Goal: Find specific page/section: Find specific page/section

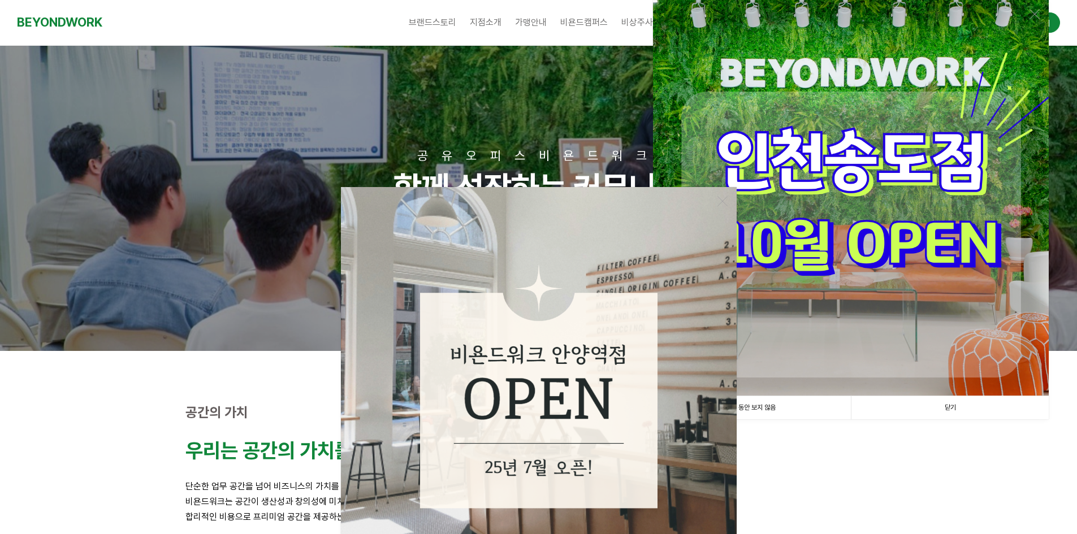
scroll to position [226, 0]
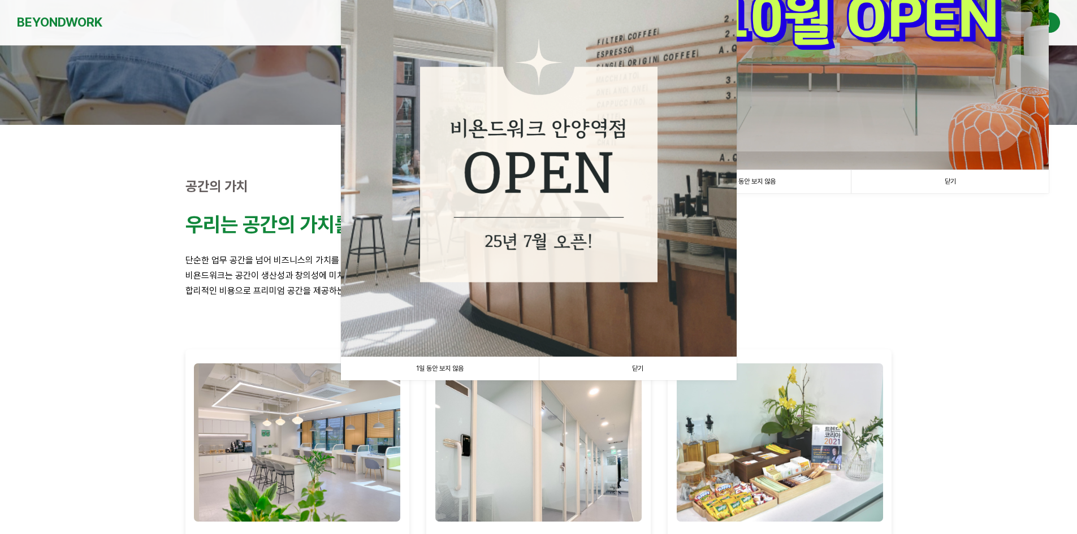
click at [610, 366] on link "닫기" at bounding box center [638, 368] width 198 height 23
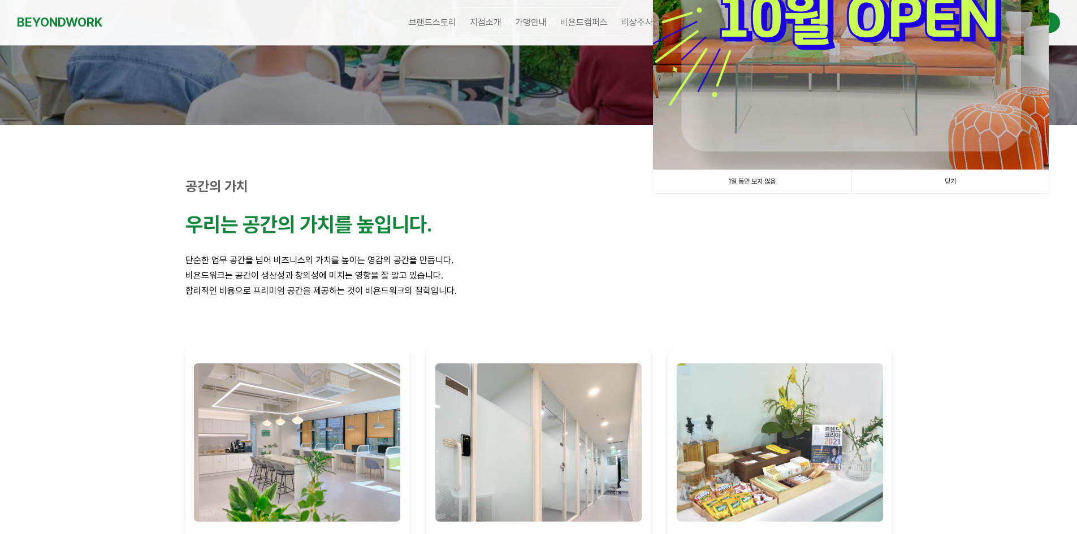
scroll to position [0, 0]
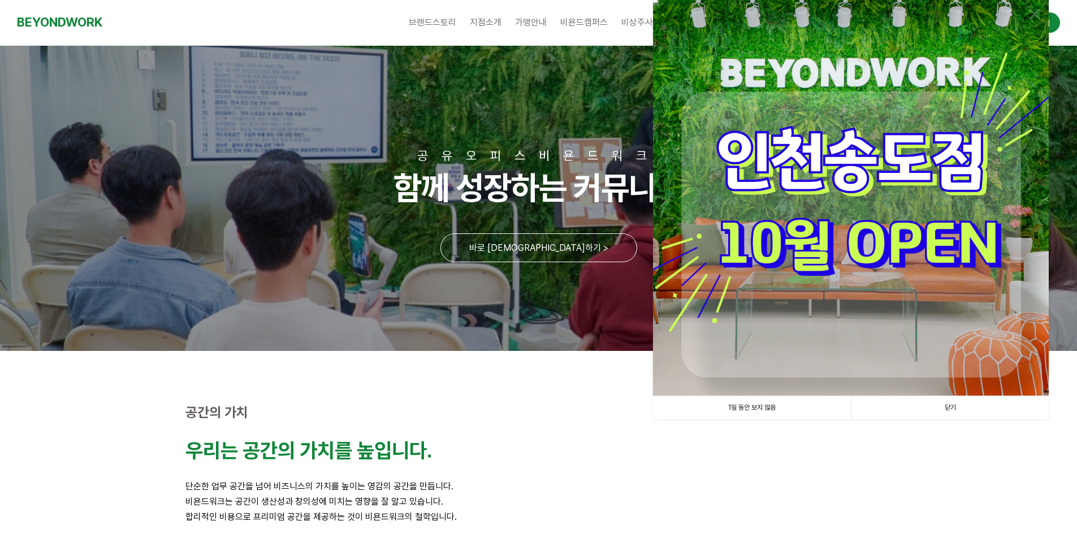
click at [990, 406] on link "닫기" at bounding box center [950, 407] width 198 height 23
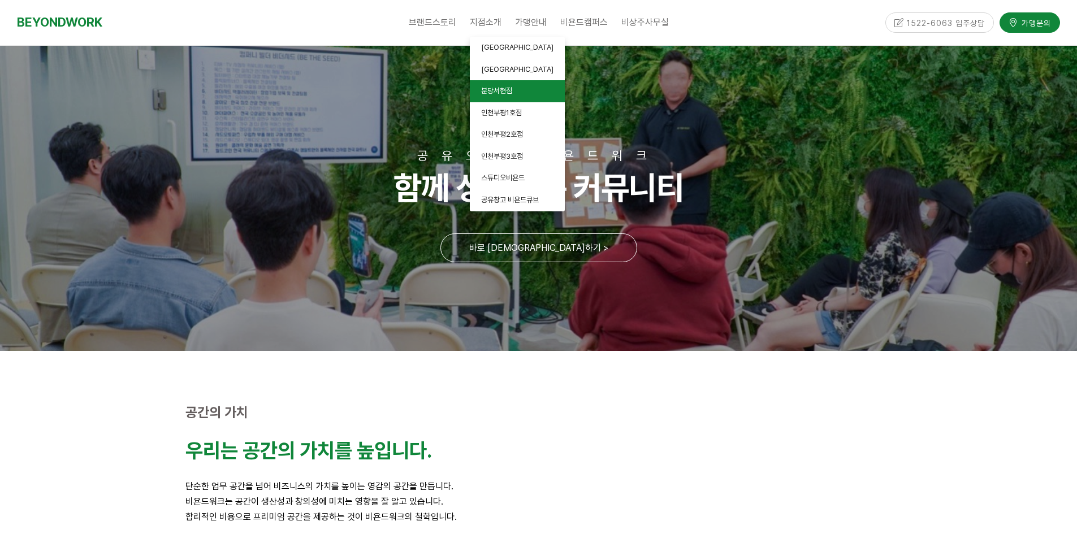
click at [500, 88] on span "분당서현점" at bounding box center [496, 91] width 31 height 8
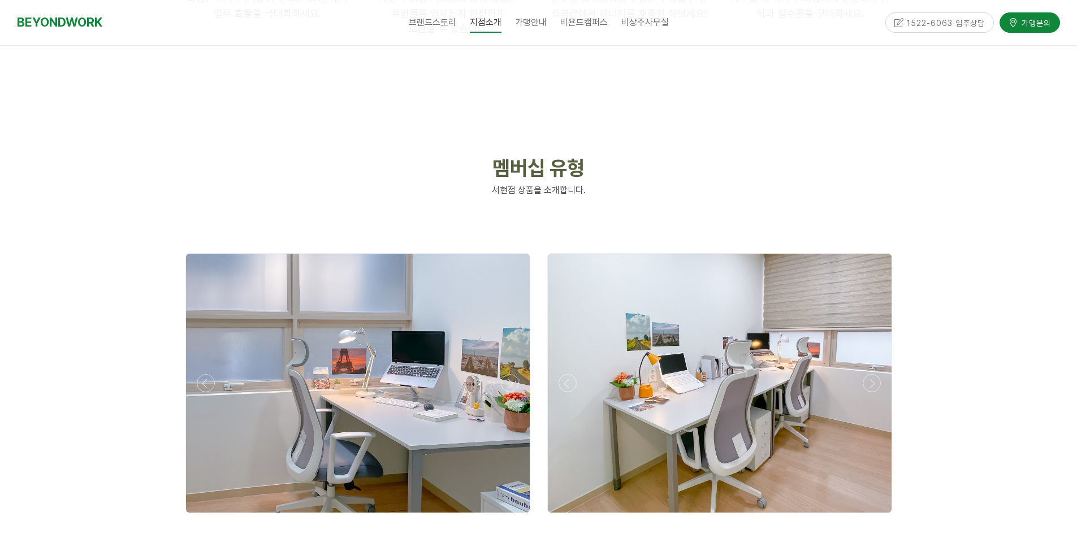
scroll to position [2704, 0]
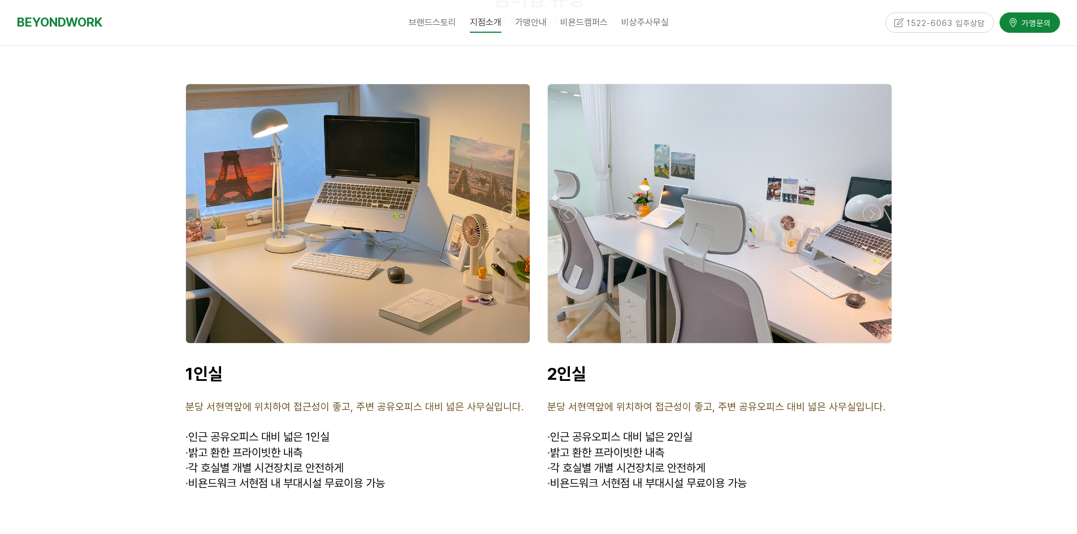
click at [345, 212] on div at bounding box center [358, 213] width 344 height 259
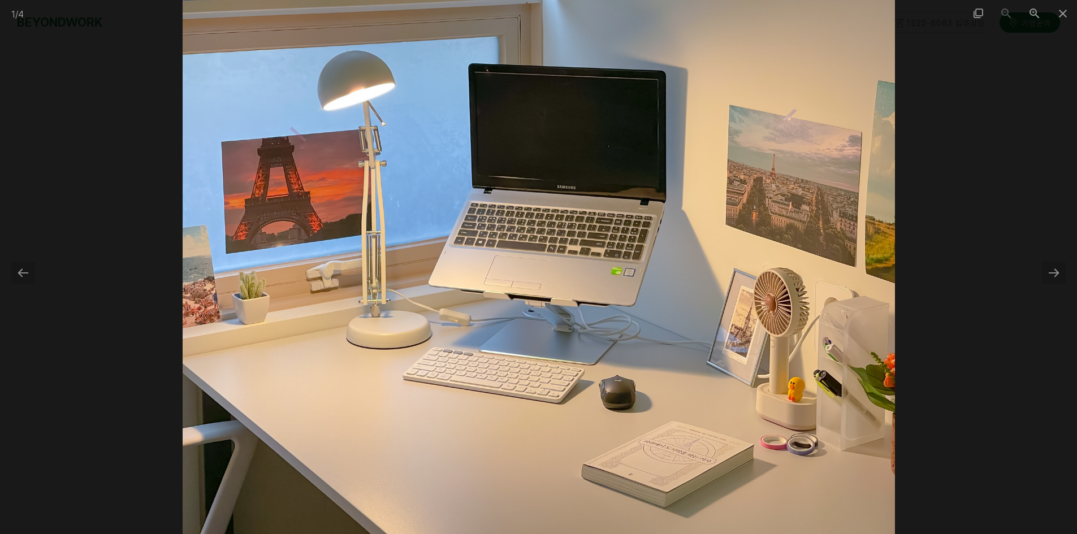
click at [233, 204] on img at bounding box center [539, 267] width 713 height 534
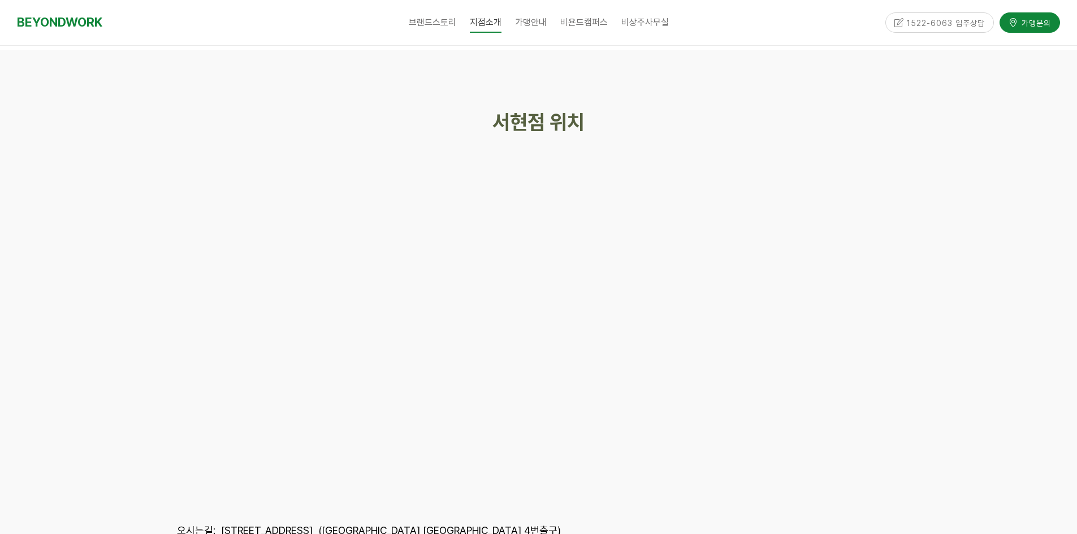
scroll to position [5079, 0]
